Goal: Task Accomplishment & Management: Complete application form

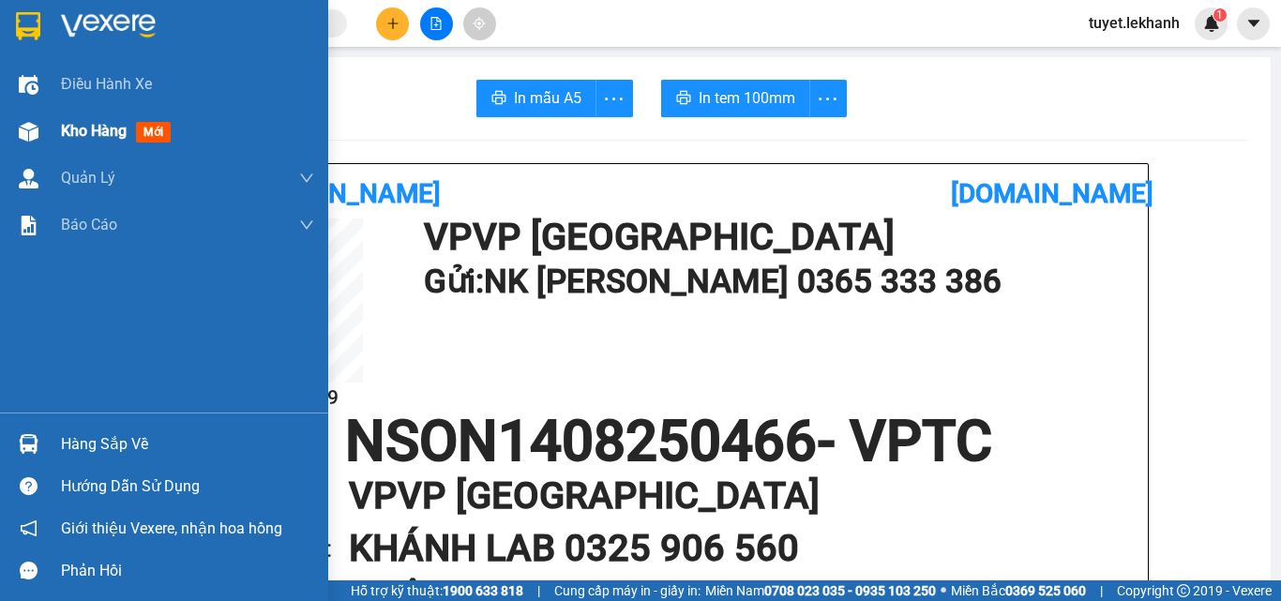
scroll to position [94, 0]
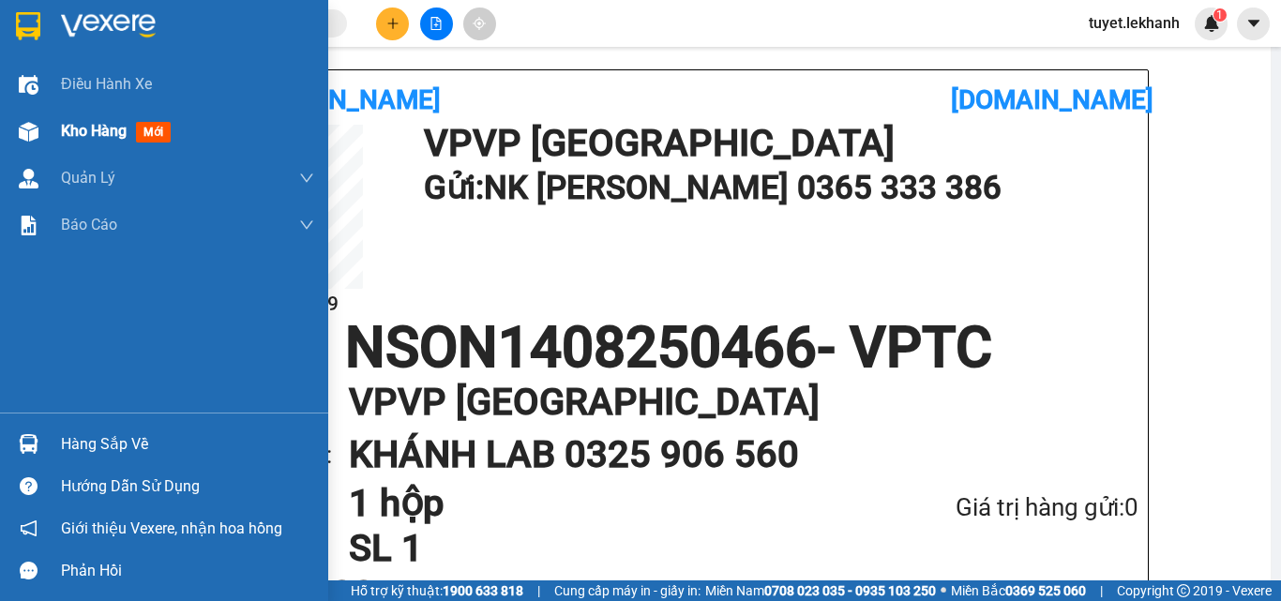
click at [155, 136] on span "mới" at bounding box center [153, 132] width 35 height 21
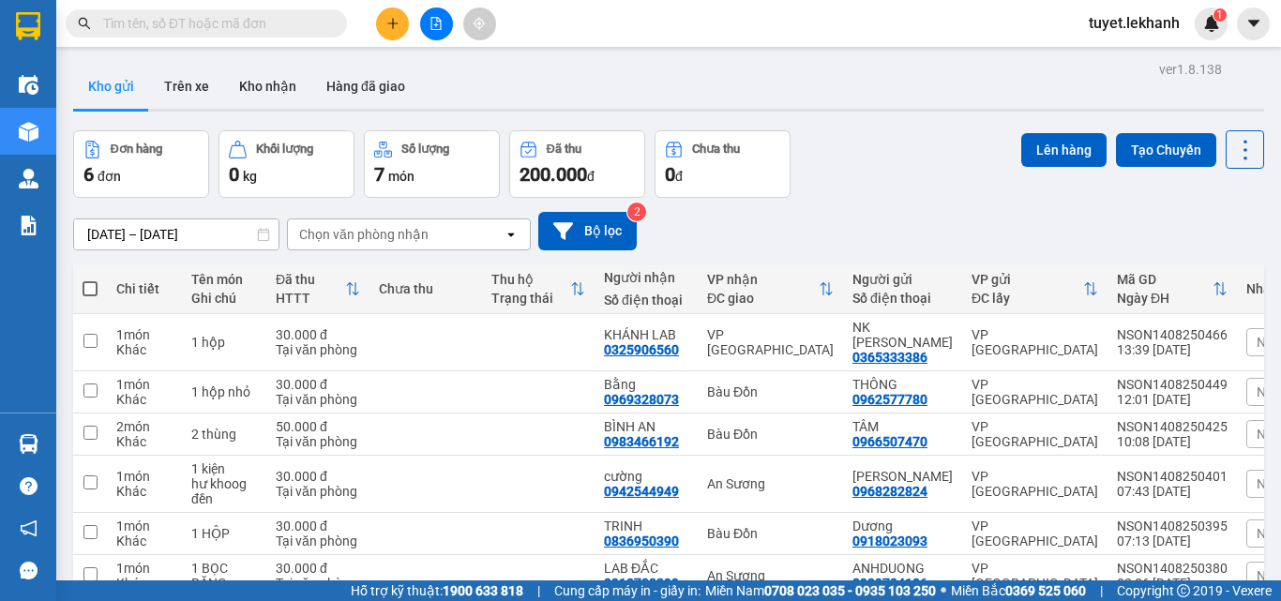
click at [386, 25] on icon "plus" at bounding box center [392, 23] width 13 height 13
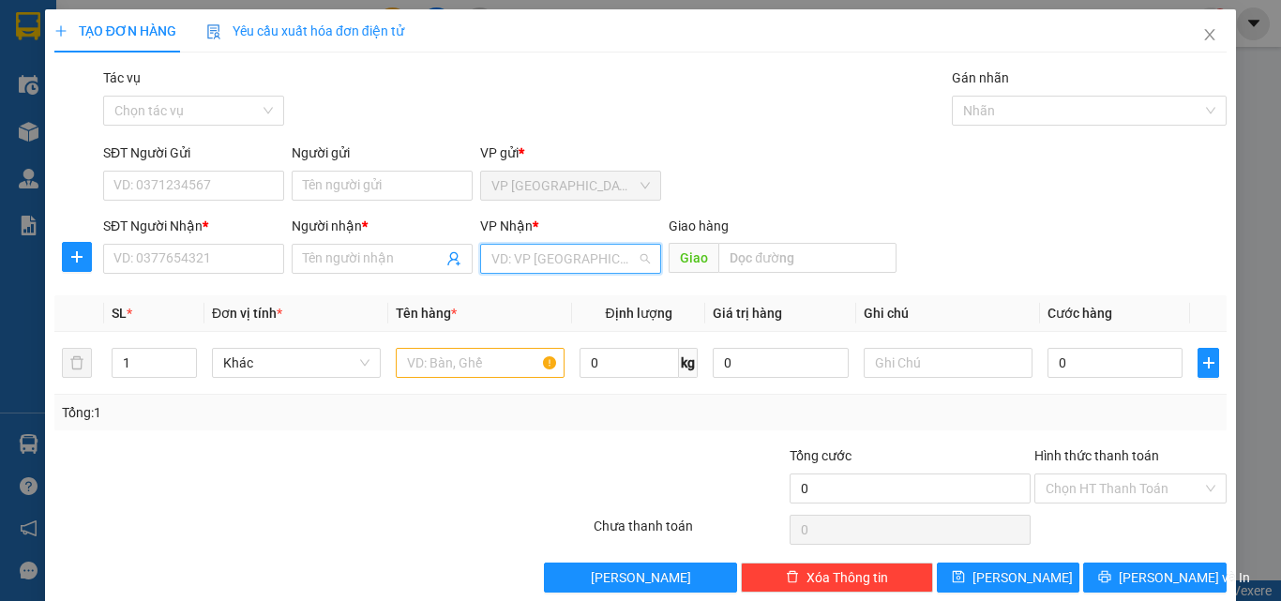
click at [536, 256] on input "search" at bounding box center [563, 259] width 145 height 28
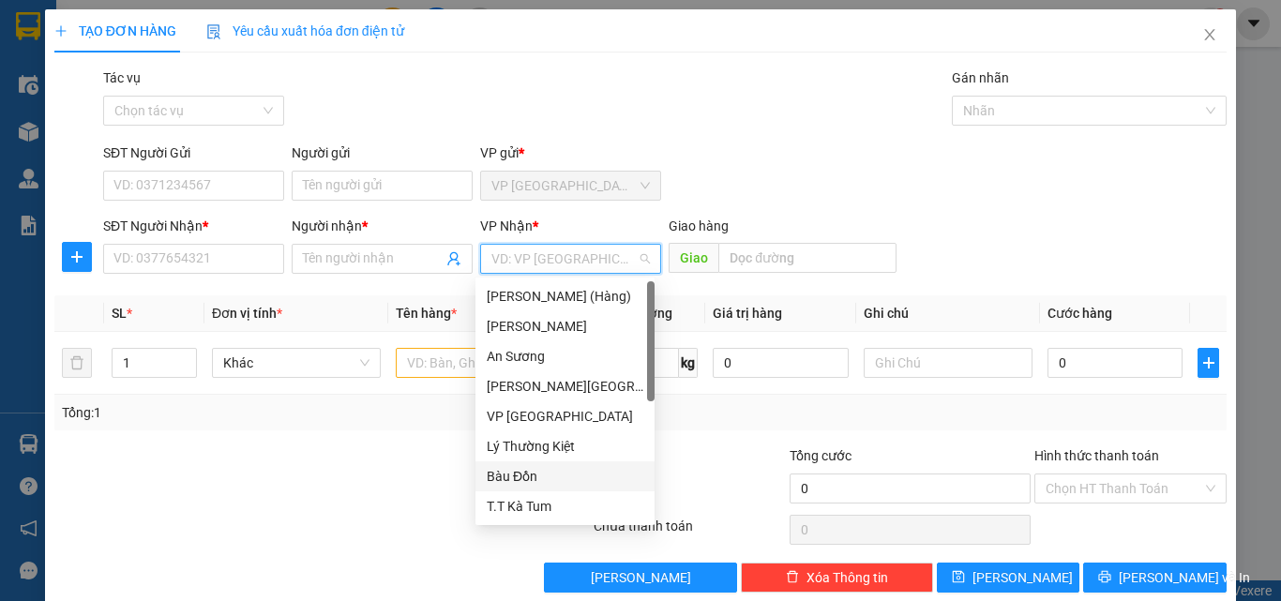
click at [529, 474] on div "Bàu Đồn" at bounding box center [565, 476] width 157 height 21
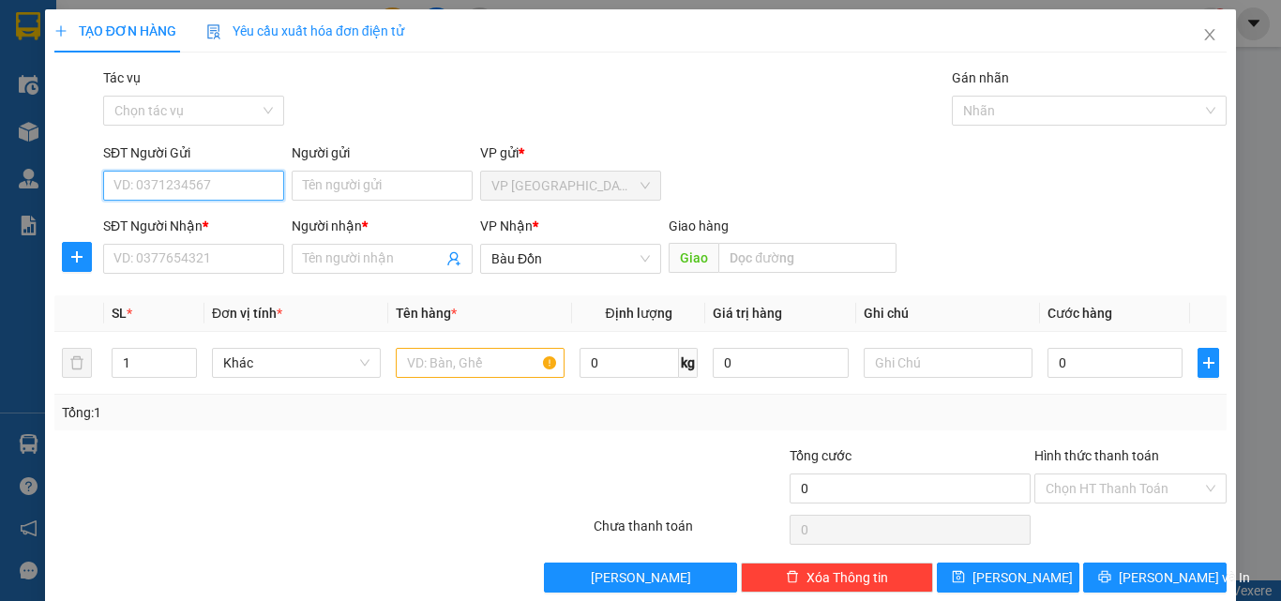
click at [204, 183] on input "SĐT Người Gửi" at bounding box center [193, 186] width 181 height 30
click at [227, 226] on div "0962577780 - THÔNG" at bounding box center [191, 223] width 157 height 21
type input "0962577780"
type input "THÔNG"
type input "30.000"
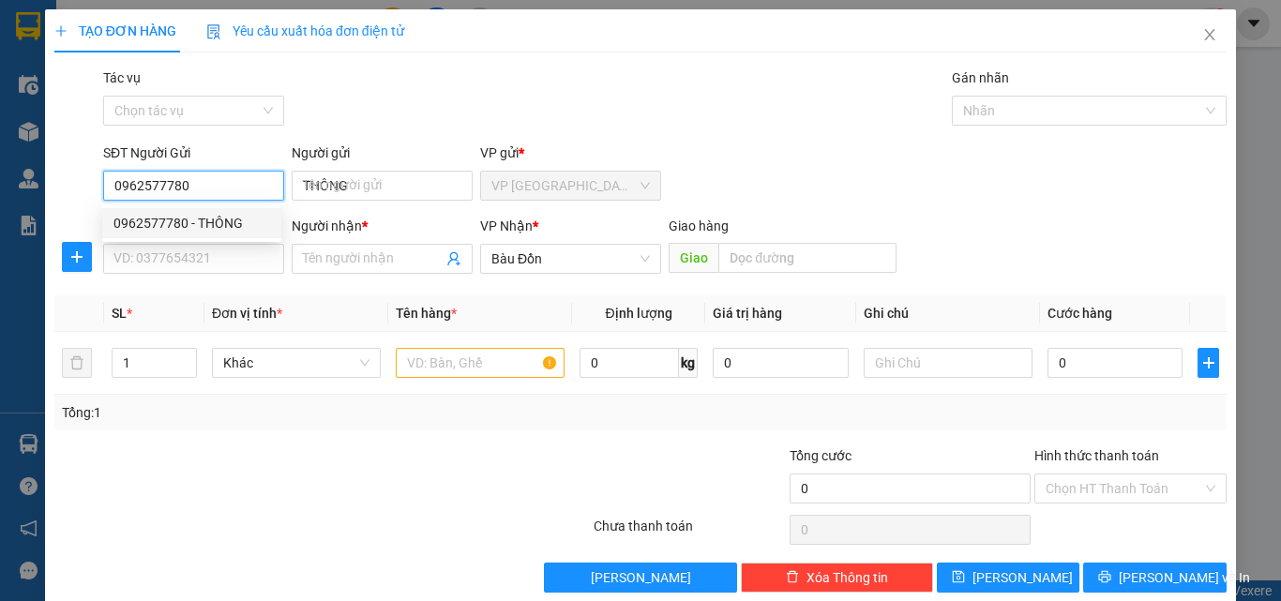
type input "30.000"
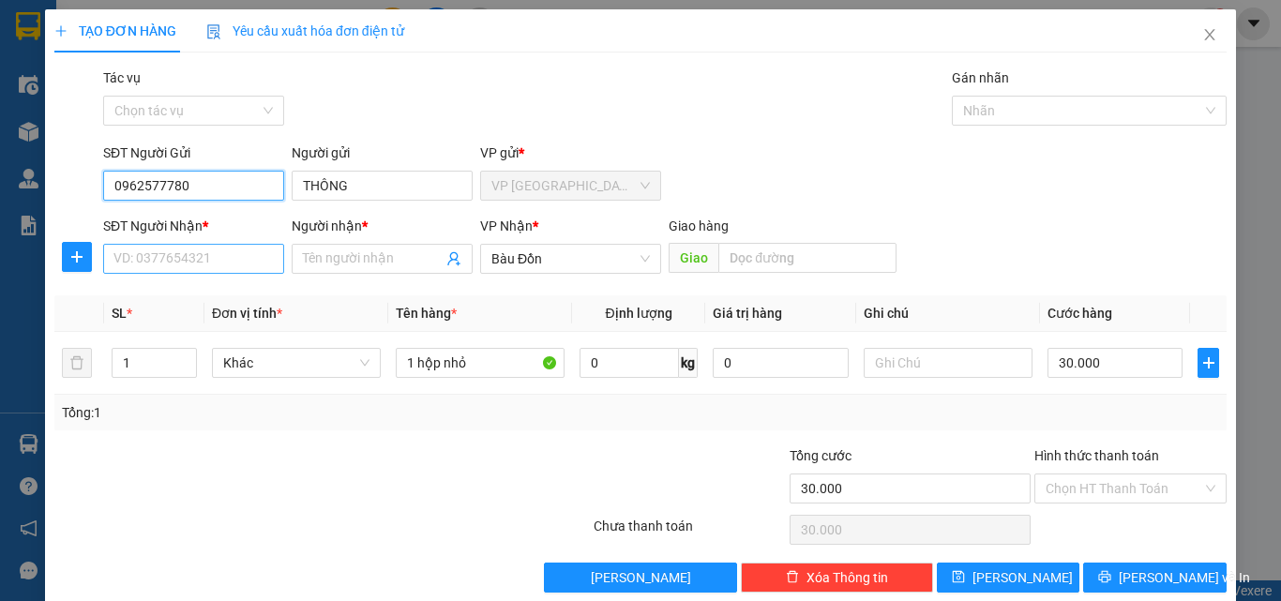
type input "0962577780"
click at [239, 261] on input "SĐT Người Nhận *" at bounding box center [193, 259] width 181 height 30
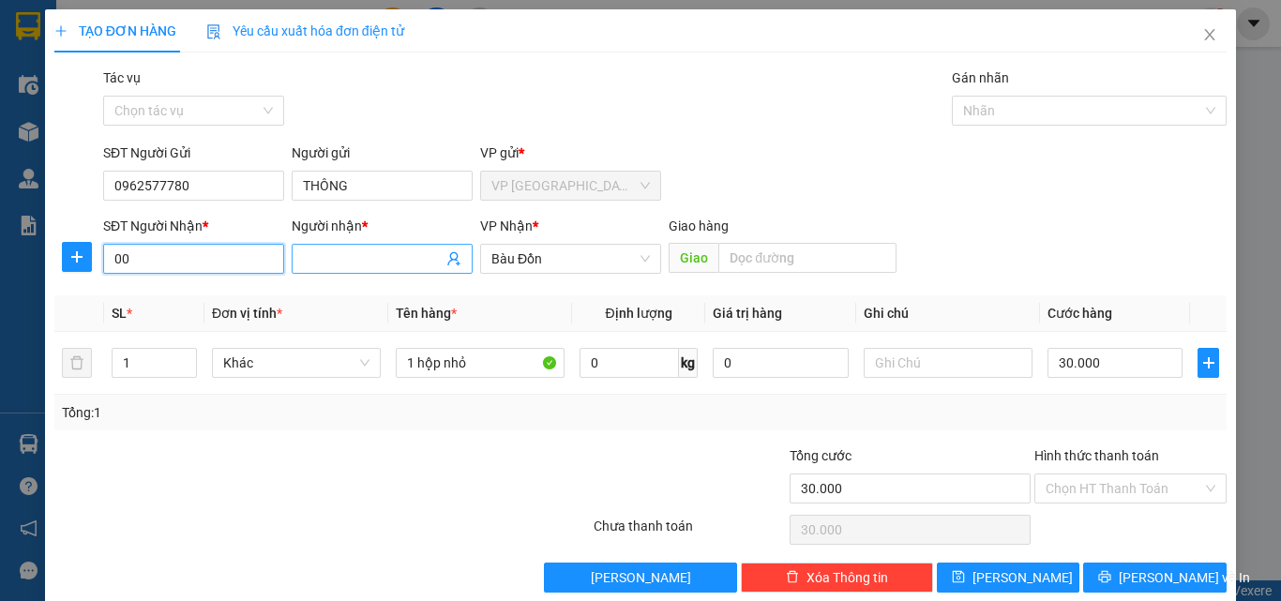
type input "0"
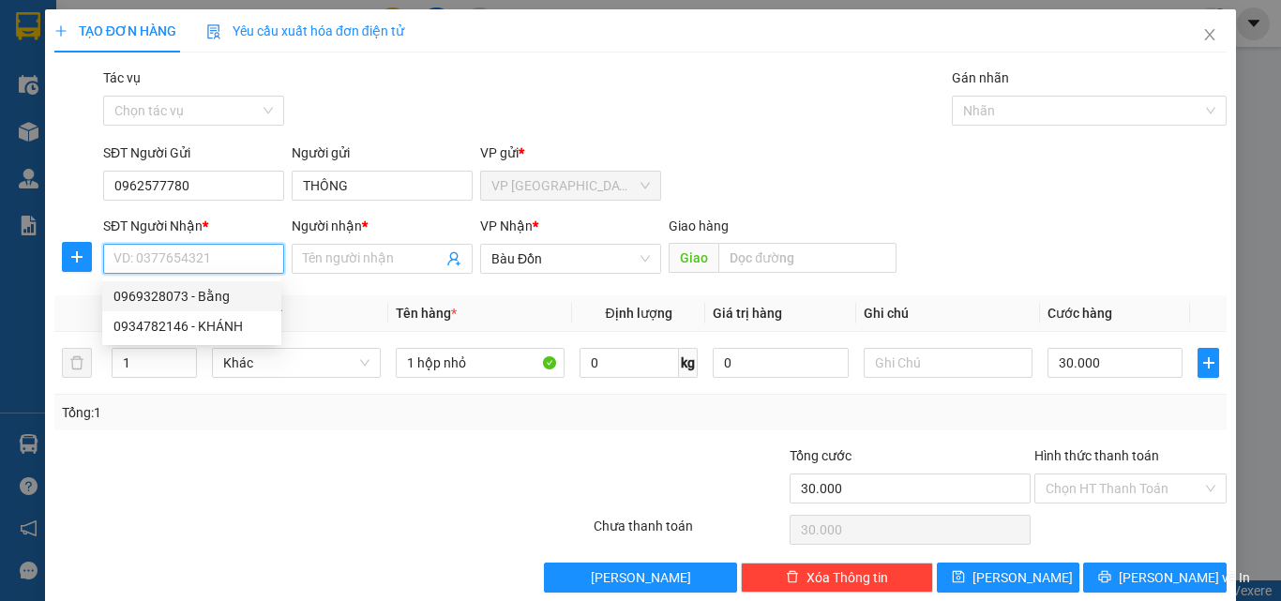
click at [165, 299] on div "0969328073 - Bằng" at bounding box center [191, 296] width 157 height 21
type input "0969328073"
type input "Bằng"
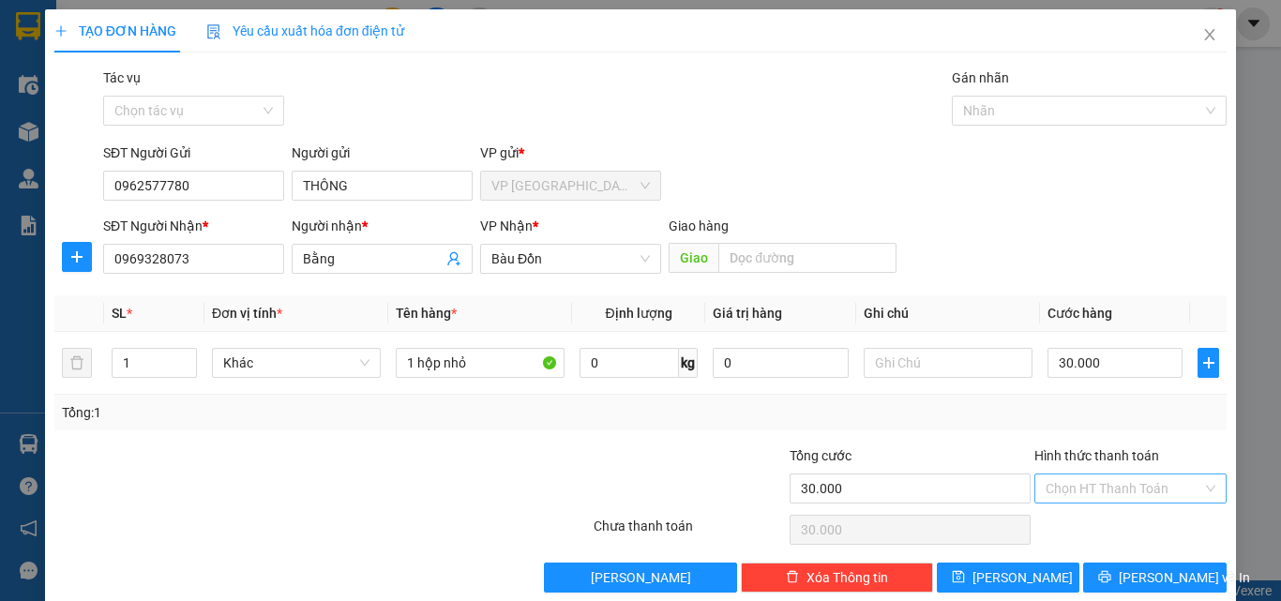
click at [1146, 474] on input "Hình thức thanh toán" at bounding box center [1124, 488] width 157 height 28
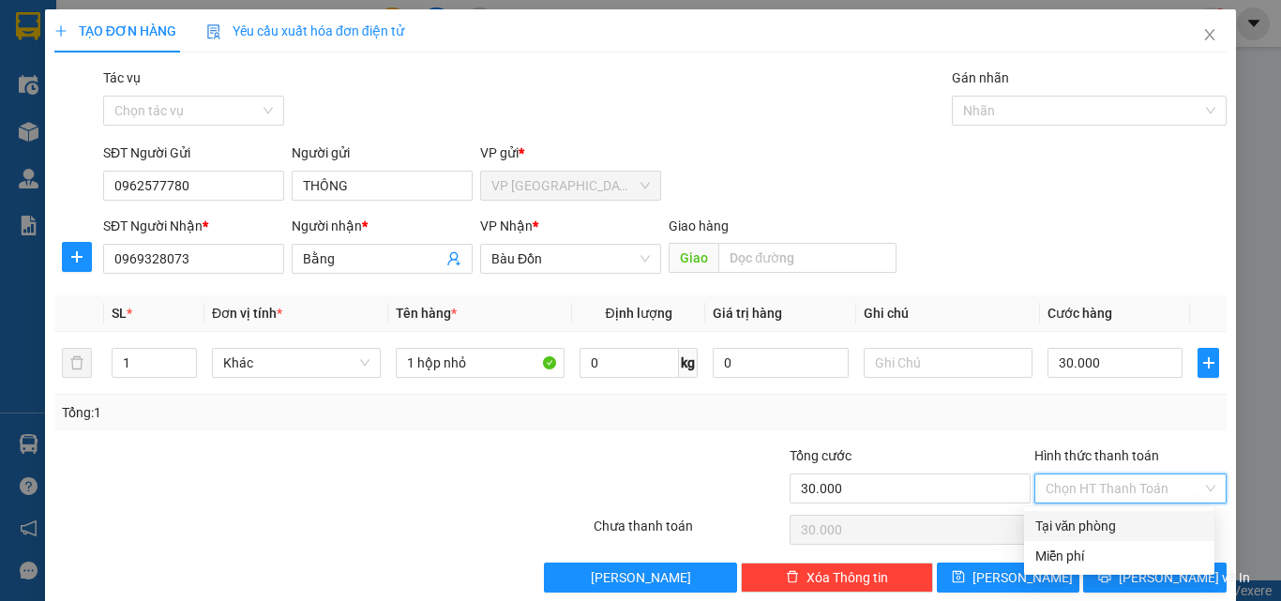
click at [1120, 524] on div "Tại văn phòng" at bounding box center [1119, 526] width 168 height 21
type input "0"
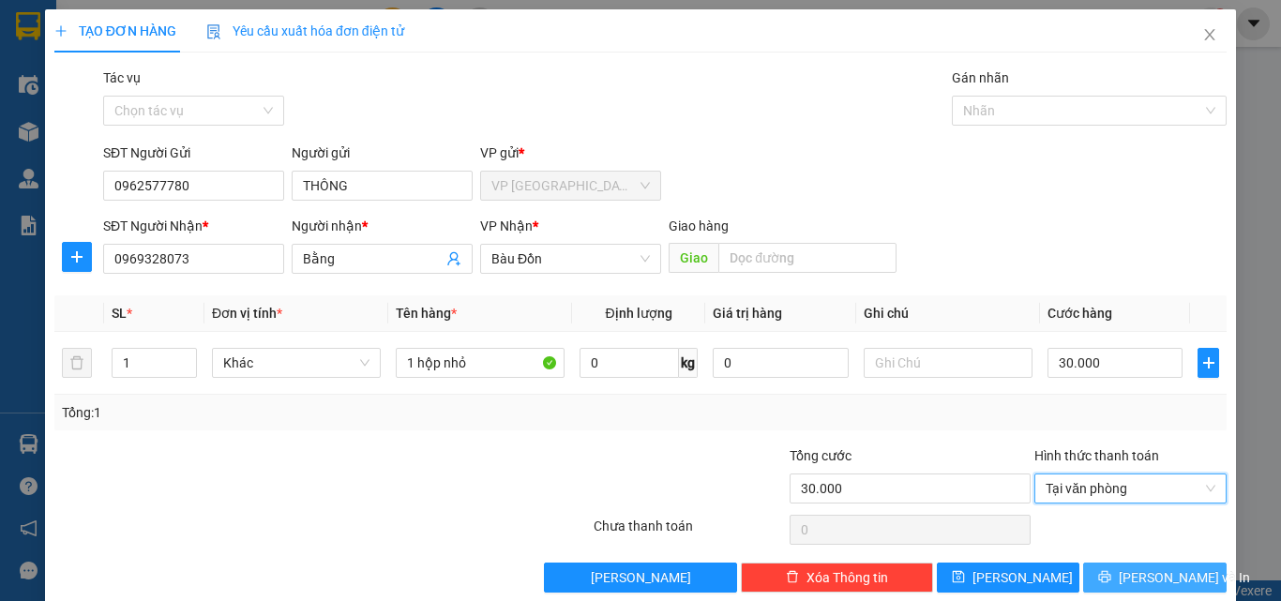
click at [1148, 582] on span "[PERSON_NAME] và In" at bounding box center [1184, 577] width 131 height 21
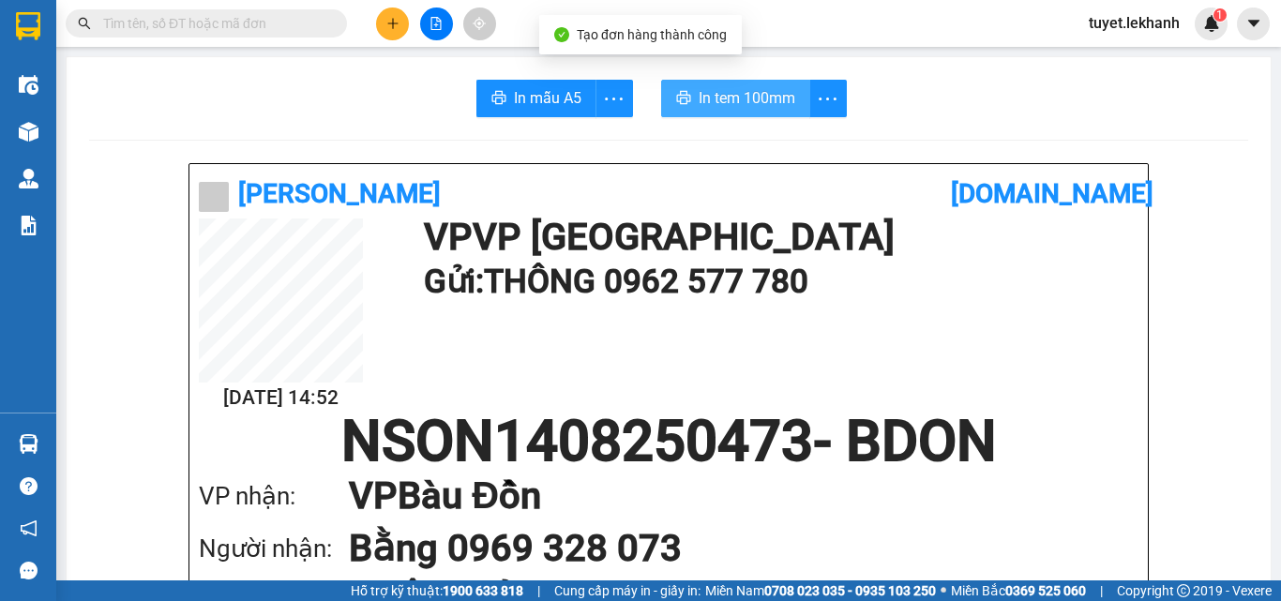
click at [669, 90] on button "In tem 100mm" at bounding box center [735, 99] width 149 height 38
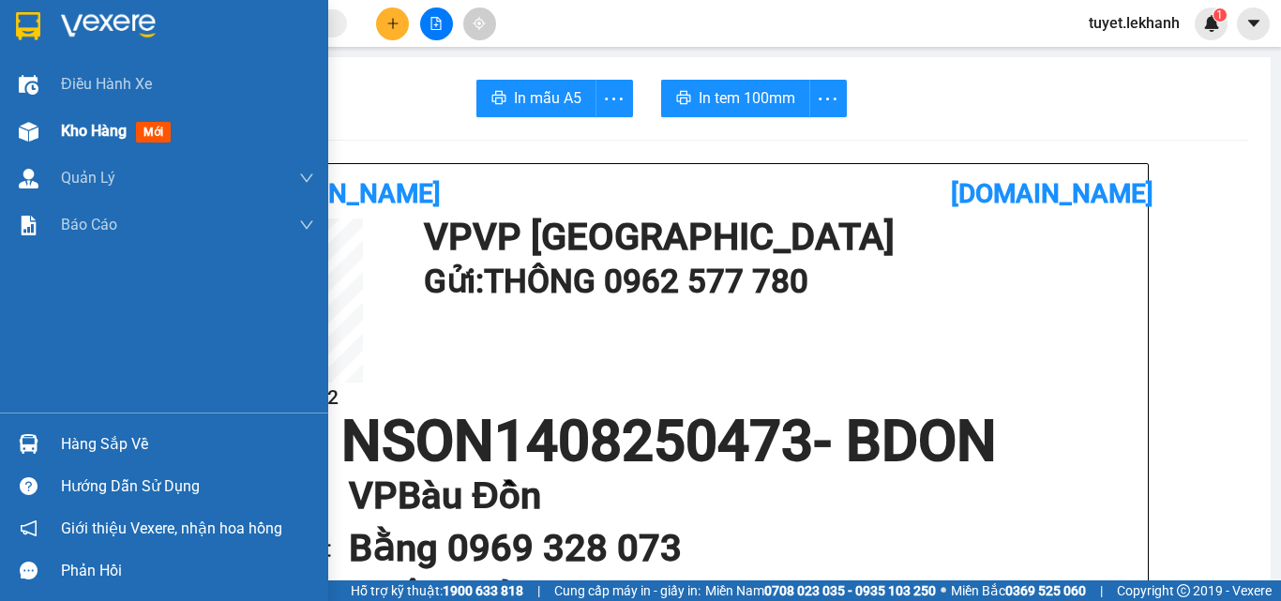
click at [58, 119] on div "Kho hàng mới" at bounding box center [164, 131] width 328 height 47
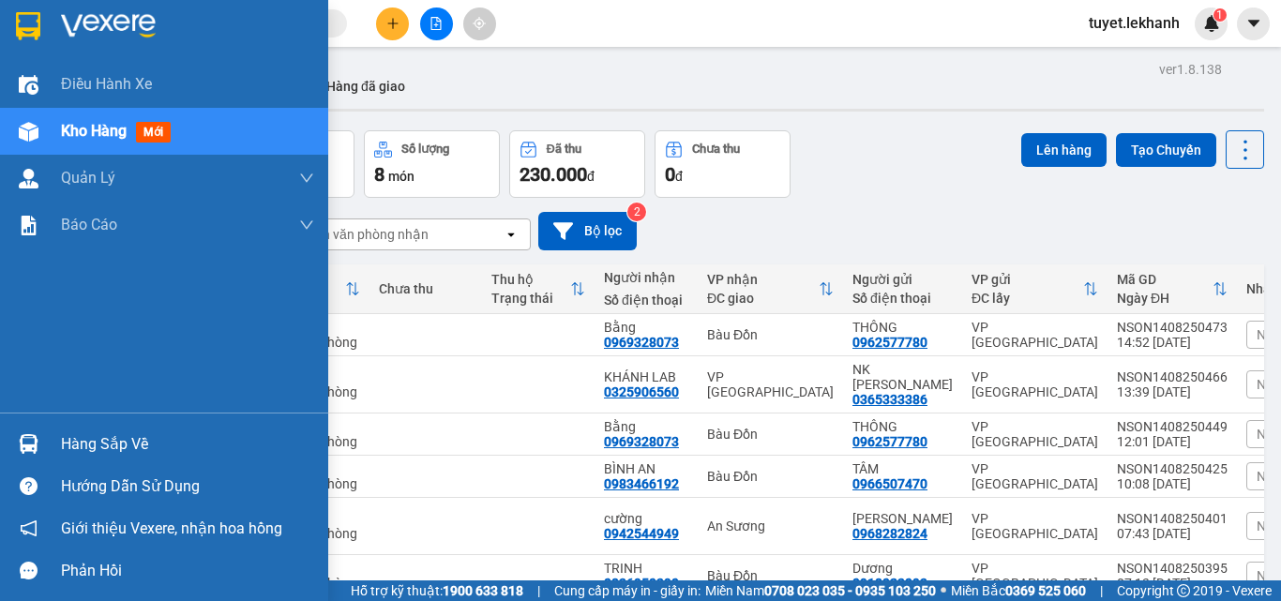
click at [105, 130] on span "Kho hàng" at bounding box center [94, 131] width 66 height 18
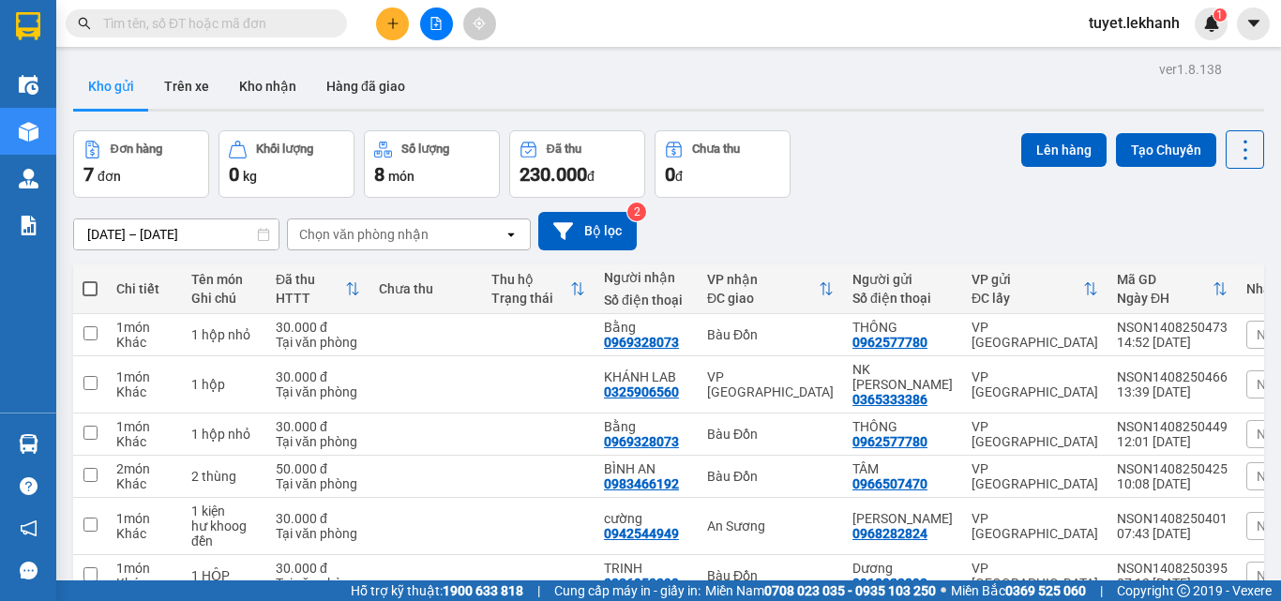
click at [211, 227] on input "[DATE] – [DATE]" at bounding box center [176, 234] width 204 height 30
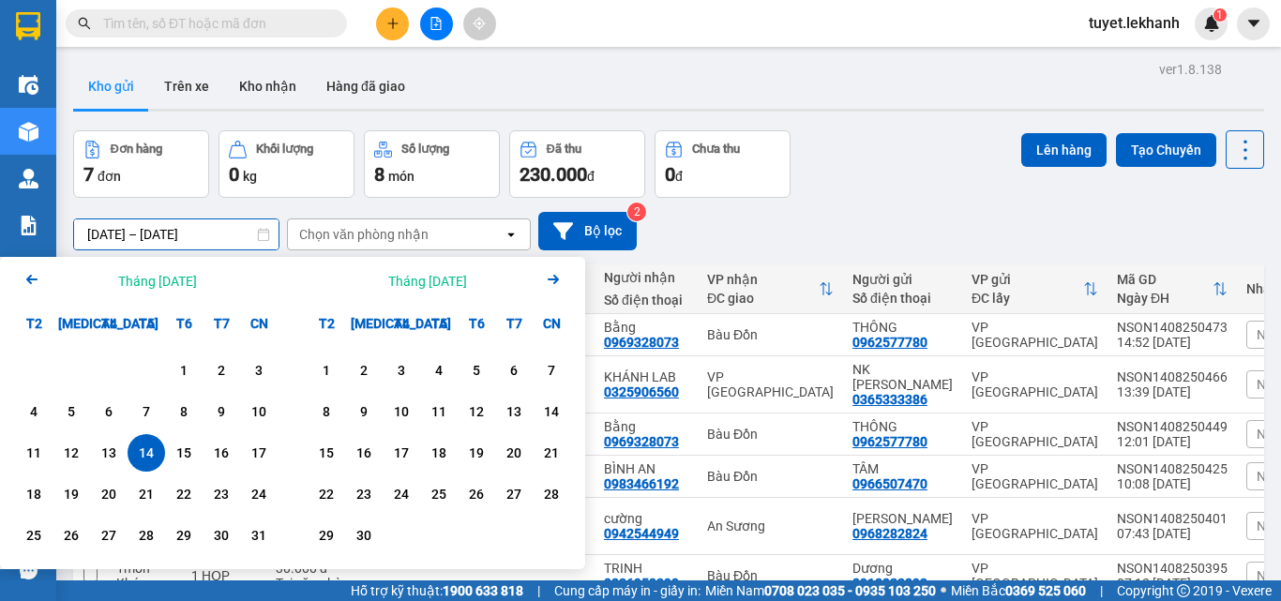
click at [151, 452] on div "14" at bounding box center [146, 453] width 26 height 23
type input "[DATE] – [DATE]"
